Goal: Task Accomplishment & Management: Use online tool/utility

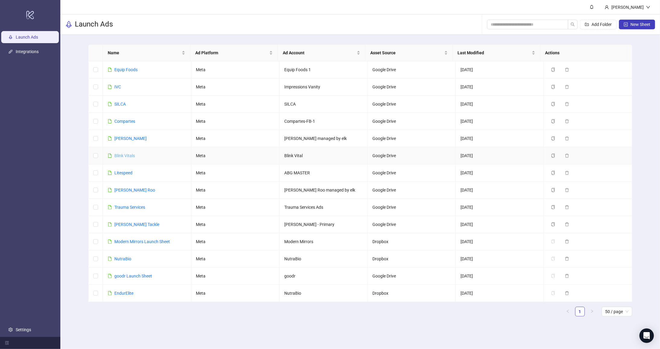
click at [123, 154] on link "Blink Vitals" at bounding box center [124, 155] width 21 height 5
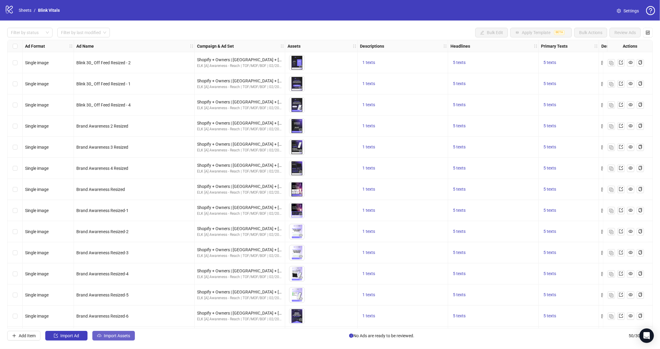
click at [126, 336] on span "Import Assets" at bounding box center [117, 335] width 26 height 5
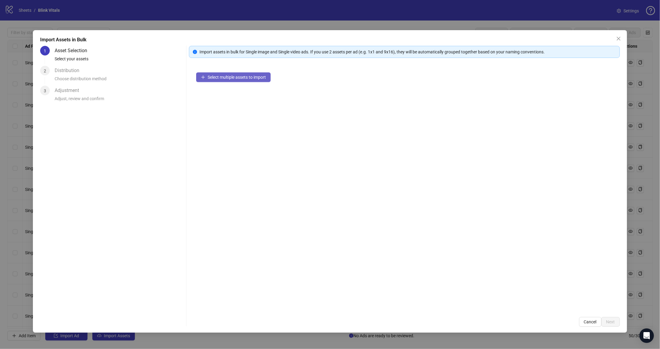
click at [231, 77] on span "Select multiple assets to import" at bounding box center [237, 77] width 58 height 5
click at [615, 323] on button "Next" at bounding box center [610, 322] width 18 height 10
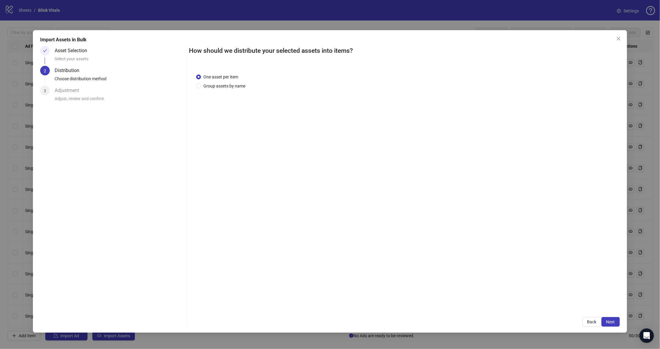
click at [615, 323] on button "Next" at bounding box center [610, 322] width 18 height 10
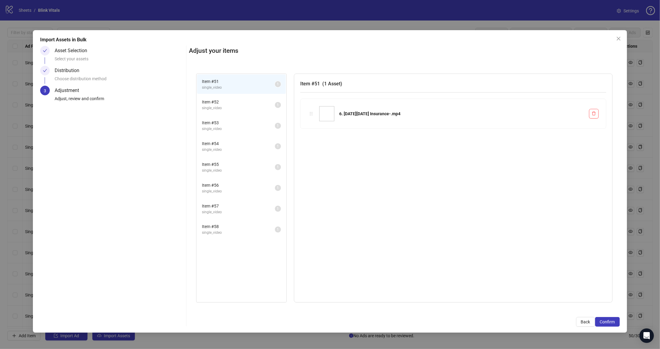
click at [615, 323] on button "Confirm" at bounding box center [607, 322] width 25 height 10
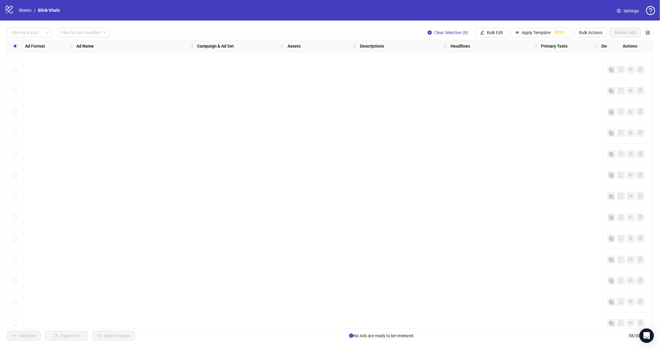
scroll to position [951, 0]
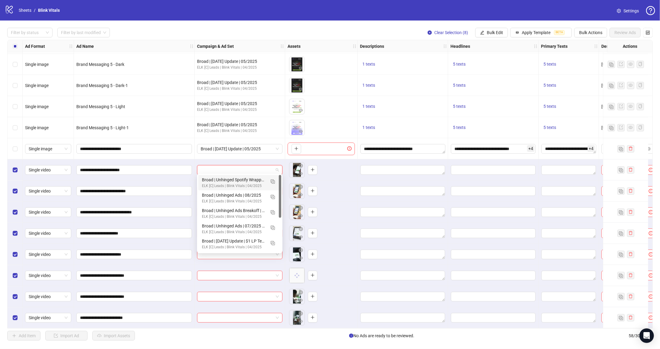
click at [254, 168] on input "search" at bounding box center [237, 169] width 73 height 9
click at [272, 183] on img "button" at bounding box center [273, 182] width 4 height 4
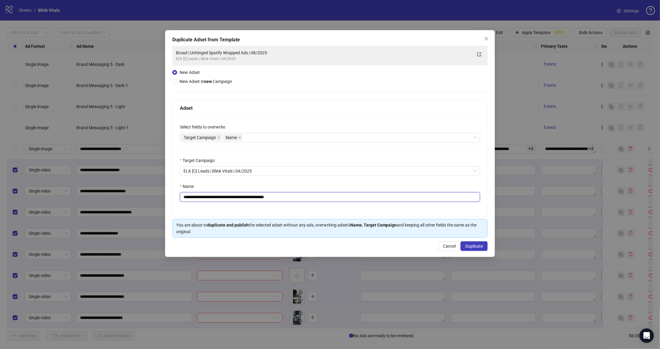
click at [209, 193] on input "**********" at bounding box center [330, 197] width 301 height 10
drag, startPoint x: 209, startPoint y: 193, endPoint x: 251, endPoint y: 196, distance: 42.0
click at [251, 196] on input "**********" at bounding box center [330, 197] width 301 height 10
click at [233, 195] on input "**********" at bounding box center [330, 197] width 301 height 10
drag, startPoint x: 244, startPoint y: 196, endPoint x: 279, endPoint y: 200, distance: 35.5
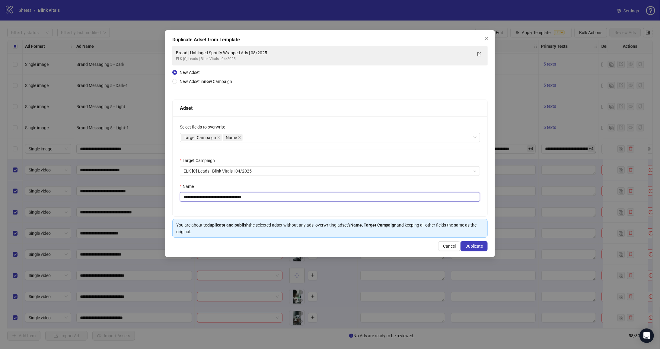
click at [279, 200] on input "**********" at bounding box center [330, 197] width 301 height 10
click at [223, 196] on input "**********" at bounding box center [330, 197] width 301 height 10
click at [225, 196] on input "**********" at bounding box center [330, 197] width 301 height 10
type input "**********"
click at [479, 246] on span "Duplicate" at bounding box center [474, 246] width 18 height 5
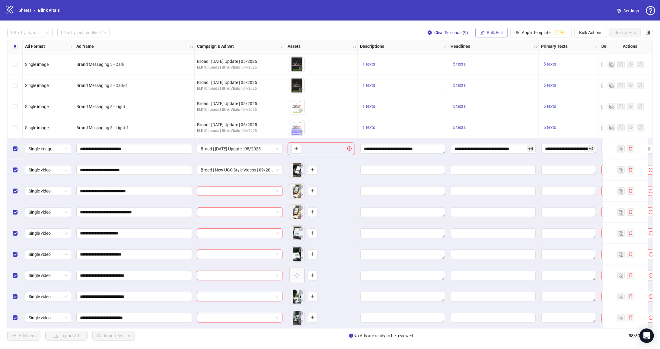
click at [501, 36] on button "Bulk Edit" at bounding box center [491, 33] width 33 height 10
click at [494, 65] on span "Campaign & Ad Set" at bounding box center [499, 64] width 36 height 7
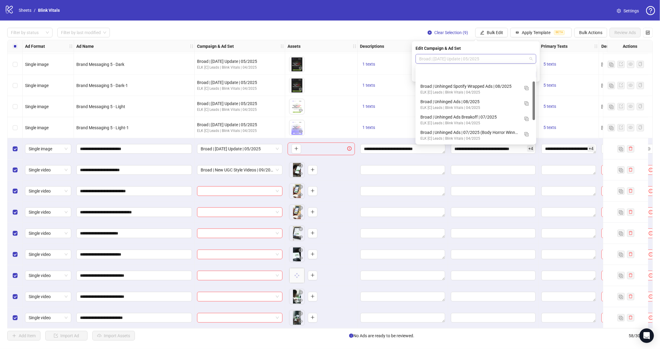
click at [476, 59] on span "Broad | [DATE] Update | 05/2025" at bounding box center [475, 58] width 113 height 9
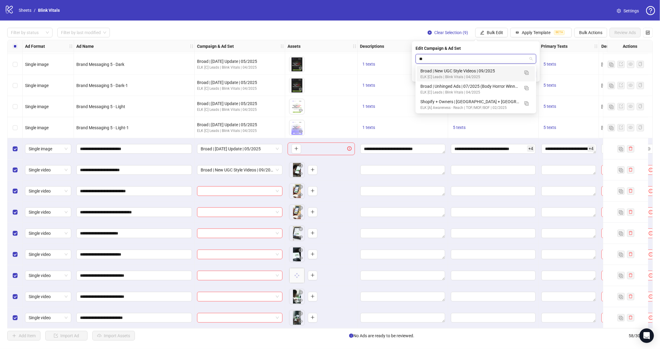
scroll to position [0, 0]
type input "***"
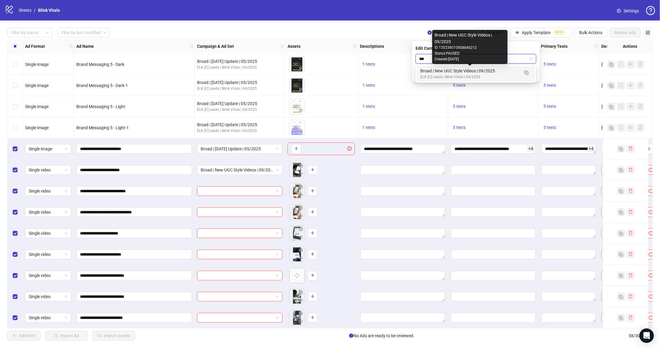
click at [479, 69] on div "Broad | New UGC Style Videos | 09/2025" at bounding box center [469, 71] width 99 height 7
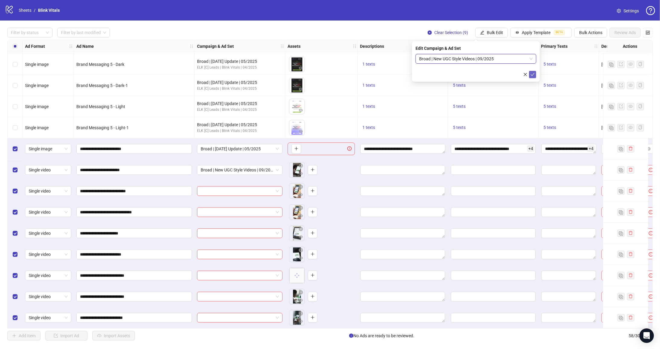
click at [535, 73] on button "submit" at bounding box center [532, 74] width 7 height 7
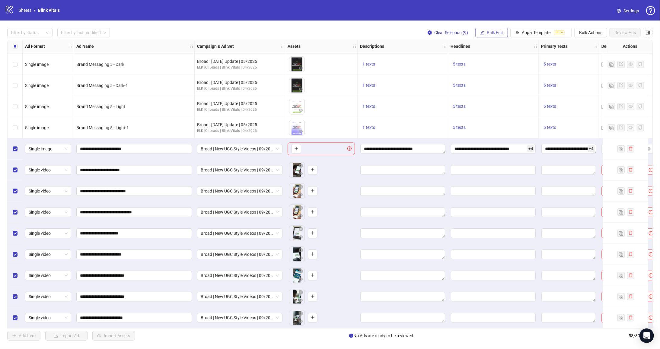
click at [503, 33] on span "Bulk Edit" at bounding box center [495, 32] width 16 height 5
click at [501, 74] on span "Descriptions" at bounding box center [499, 74] width 36 height 7
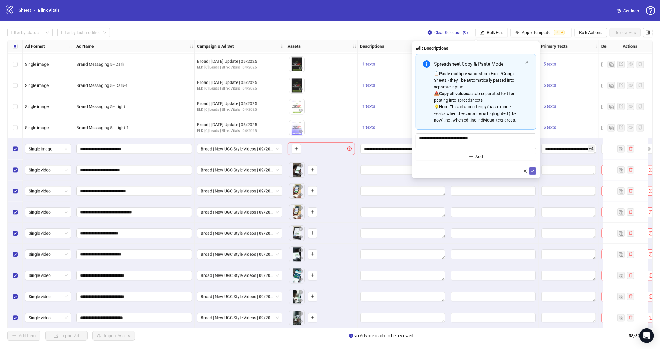
click at [535, 174] on button "submit" at bounding box center [532, 170] width 7 height 7
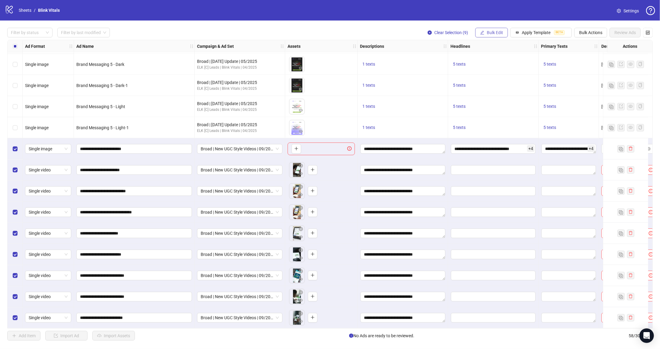
click at [495, 34] on span "Bulk Edit" at bounding box center [495, 32] width 16 height 5
click at [503, 83] on span "Headlines" at bounding box center [499, 83] width 36 height 7
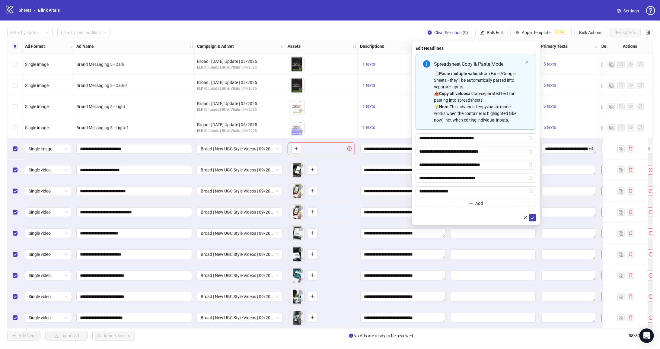
click at [533, 220] on div "**********" at bounding box center [476, 133] width 128 height 184
click at [534, 216] on icon "check" at bounding box center [533, 218] width 4 height 4
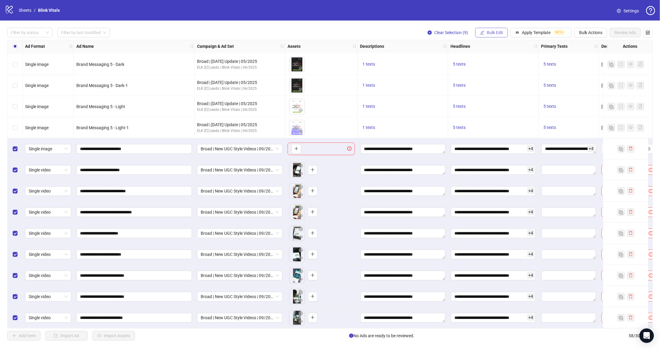
click at [496, 34] on span "Bulk Edit" at bounding box center [495, 32] width 16 height 5
click at [496, 93] on span "Primary Texts" at bounding box center [499, 93] width 36 height 7
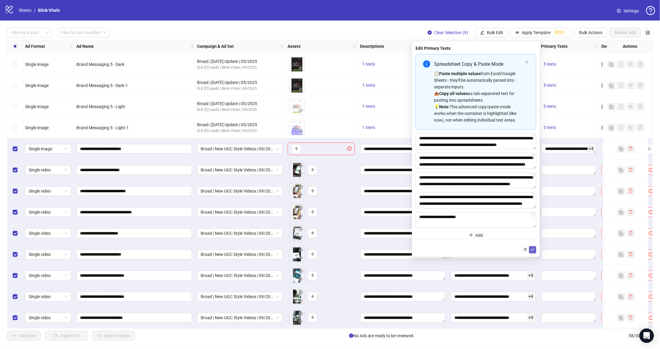
click at [536, 250] on button "submit" at bounding box center [532, 249] width 7 height 7
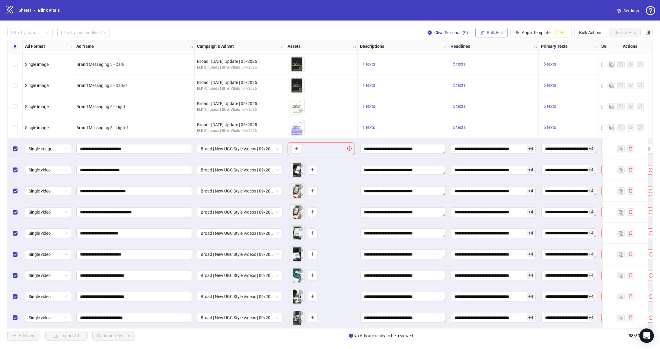
click at [502, 30] on span "Bulk Edit" at bounding box center [495, 32] width 16 height 5
click at [505, 104] on span "Destination URL" at bounding box center [499, 103] width 36 height 7
click at [531, 72] on icon "check" at bounding box center [533, 74] width 4 height 4
click at [505, 31] on button "Bulk Edit" at bounding box center [491, 33] width 33 height 10
click at [504, 116] on li "Display URL" at bounding box center [498, 113] width 43 height 10
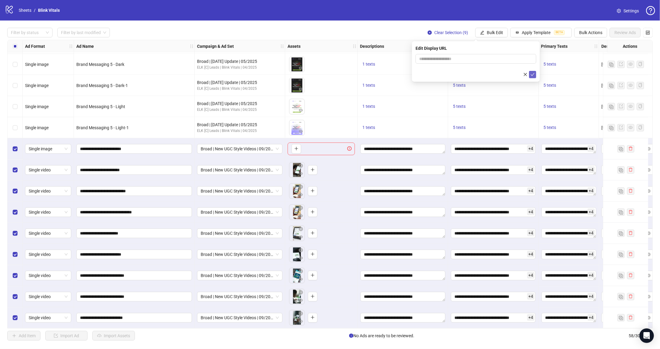
click at [534, 75] on icon "check" at bounding box center [533, 74] width 4 height 4
click at [486, 33] on button "Bulk Edit" at bounding box center [491, 33] width 33 height 10
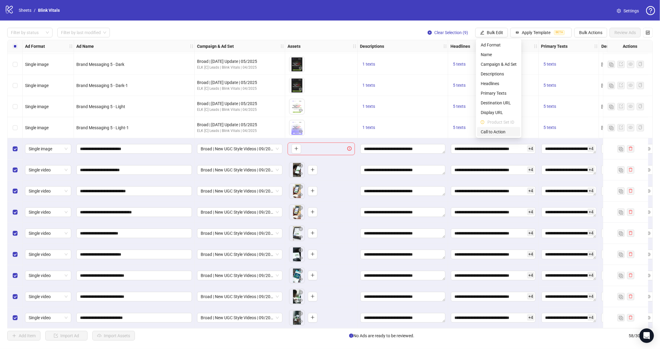
click at [494, 132] on span "Call to Action" at bounding box center [499, 132] width 36 height 7
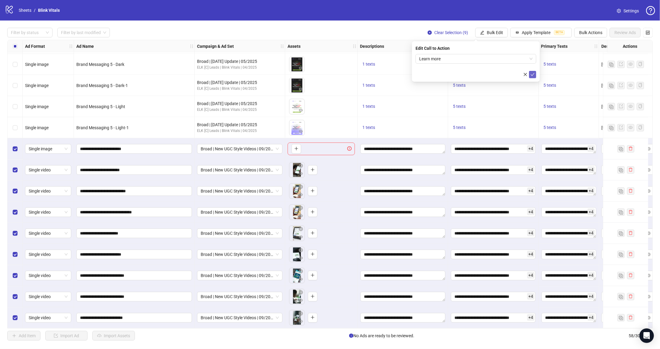
click at [534, 75] on icon "check" at bounding box center [533, 74] width 4 height 4
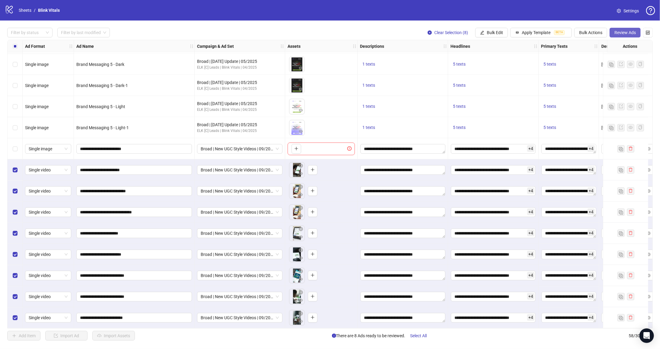
click at [624, 36] on button "Review Ads" at bounding box center [625, 33] width 31 height 10
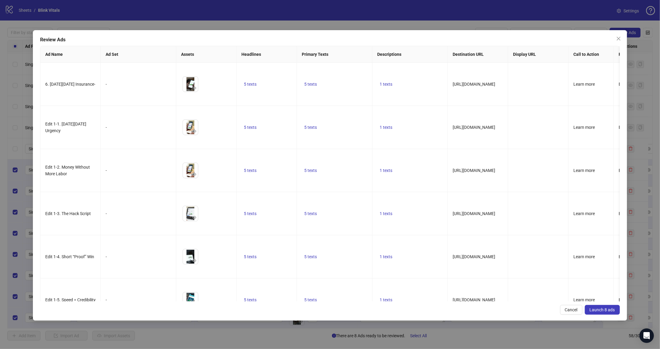
click at [596, 310] on span "Launch 8 ads" at bounding box center [602, 310] width 25 height 5
